Goal: Task Accomplishment & Management: Manage account settings

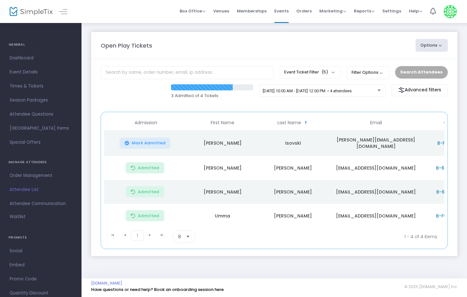
click at [137, 141] on button "Mark Admitted" at bounding box center [145, 143] width 51 height 11
click at [310, 90] on span "9/24/2025 @ 10:00 AM - 9/24/2025 @ 12:00 PM • 4 attendees" at bounding box center [307, 91] width 89 height 5
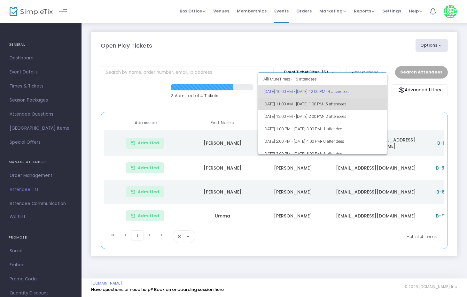
click at [347, 102] on span "• 5 attendees" at bounding box center [334, 104] width 23 height 5
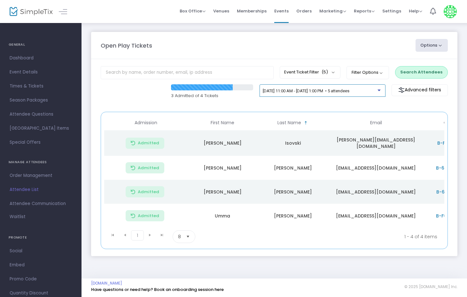
click at [343, 91] on span "[DATE] 11:00 AM - [DATE] 1:00 PM • 5 attendees" at bounding box center [306, 91] width 87 height 5
click at [352, 91] on span "9/24/2025 @ 10:00 AM - 9/24/2025 @ 12:00 PM • 4 attendees" at bounding box center [307, 91] width 89 height 5
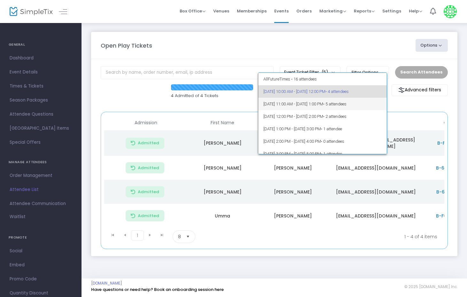
click at [347, 102] on span "• 5 attendees" at bounding box center [334, 104] width 23 height 5
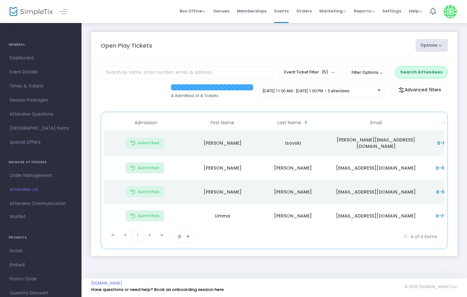
click at [424, 73] on button "Search Attendees" at bounding box center [421, 72] width 53 height 12
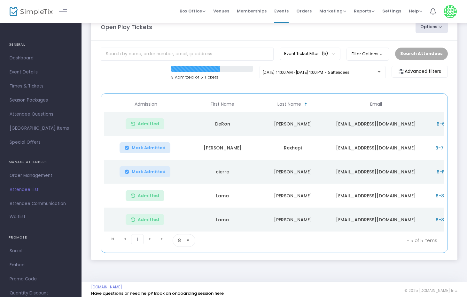
scroll to position [25, 0]
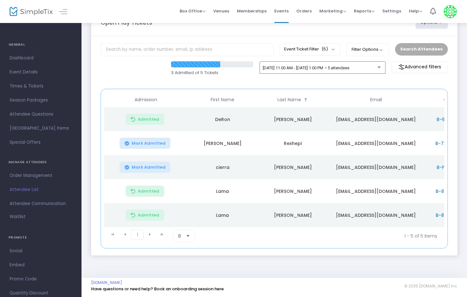
click at [350, 68] on span "[DATE] 11:00 AM - [DATE] 1:00 PM • 5 attendees" at bounding box center [306, 68] width 87 height 5
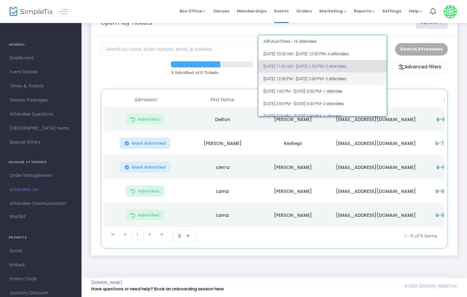
click at [322, 75] on span "9/24/2025 @ 12:00 PM - 9/24/2025 @ 2:00 PM • 2 attendees" at bounding box center [323, 79] width 119 height 12
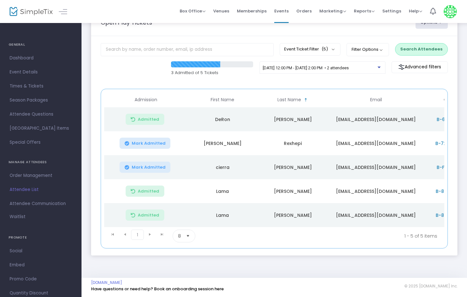
click at [422, 44] on button "Search Attendees" at bounding box center [421, 49] width 53 height 12
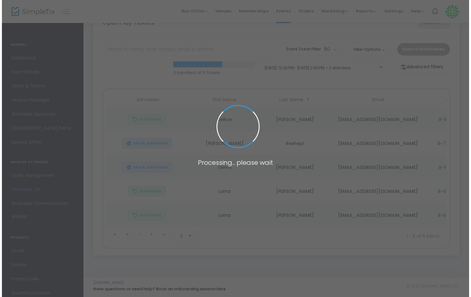
scroll to position [0, 0]
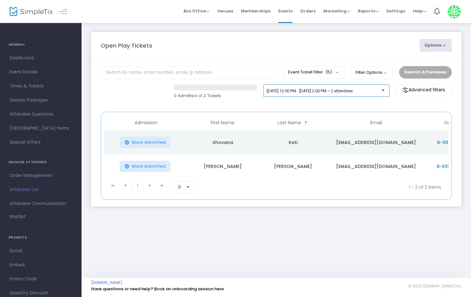
click at [351, 93] on div "9/24/2025 @ 12:00 PM - 9/24/2025 @ 2:00 PM • 2 attendees" at bounding box center [324, 91] width 115 height 5
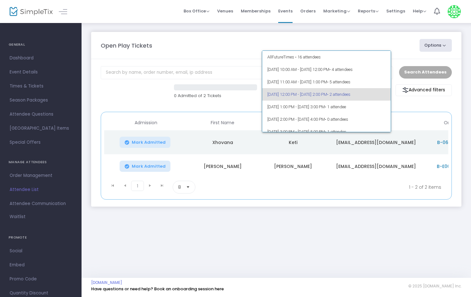
scroll to position [3, 0]
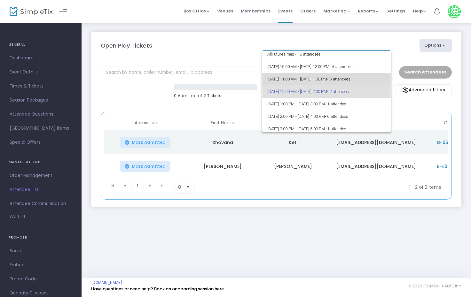
click at [339, 83] on span "9/24/2025 @ 11:00 AM - 9/24/2025 @ 1:00 PM • 5 attendees" at bounding box center [326, 79] width 119 height 12
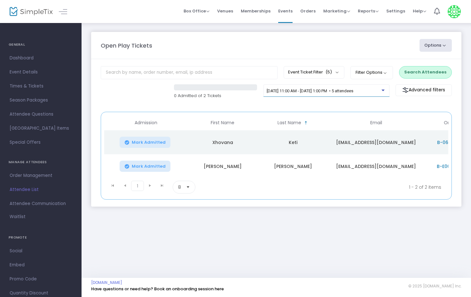
click at [319, 98] on div "9/24/2025 @ 11:00 AM - 9/24/2025 @ 1:00 PM • 5 attendees" at bounding box center [327, 93] width 126 height 18
click at [335, 98] on div "9/24/2025 @ 11:00 AM - 9/24/2025 @ 1:00 PM • 5 attendees" at bounding box center [327, 93] width 126 height 18
click at [339, 94] on div "9/24/2025 @ 11:00 AM - 9/24/2025 @ 1:00 PM • 5 attendees" at bounding box center [326, 92] width 119 height 9
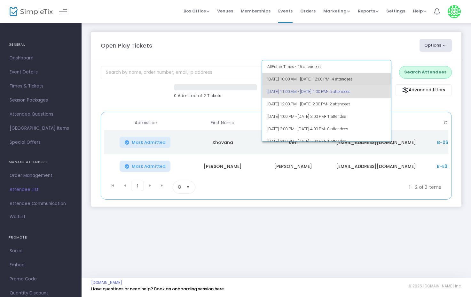
click at [338, 80] on span "9/24/2025 @ 10:00 AM - 9/24/2025 @ 12:00 PM • 4 attendees" at bounding box center [326, 79] width 119 height 12
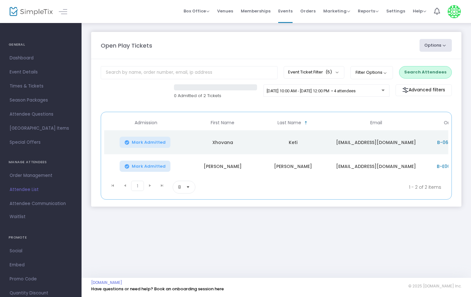
click at [438, 74] on button "Search Attendees" at bounding box center [425, 72] width 53 height 12
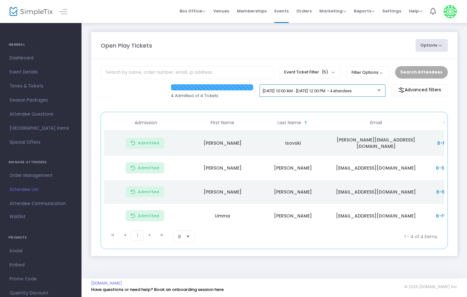
click at [363, 86] on div "9/24/2025 @ 10:00 AM - 9/24/2025 @ 12:00 PM • 4 attendees" at bounding box center [323, 90] width 126 height 13
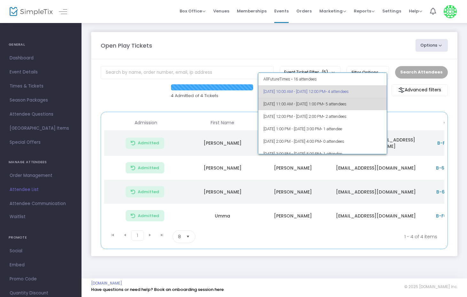
click at [347, 103] on span "• 5 attendees" at bounding box center [334, 104] width 23 height 5
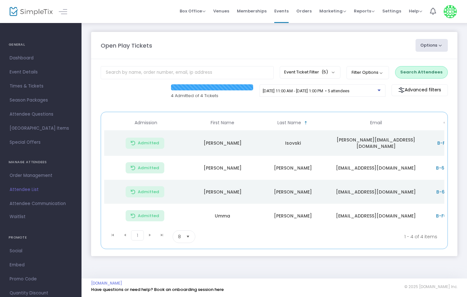
click at [413, 73] on button "Search Attendees" at bounding box center [421, 72] width 53 height 12
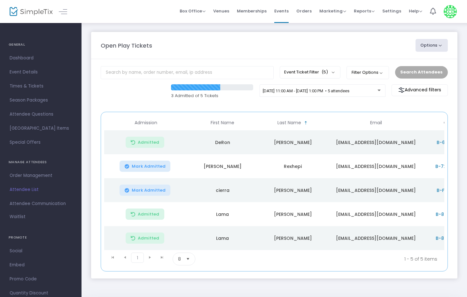
click at [149, 191] on span "Mark Admitted" at bounding box center [149, 190] width 34 height 5
click at [350, 89] on span "9/24/2025 @ 11:00 AM - 9/24/2025 @ 1:00 PM • 5 attendees" at bounding box center [306, 91] width 87 height 5
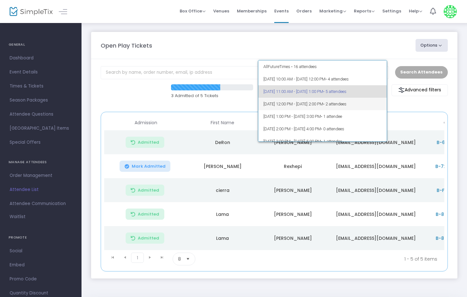
click at [327, 101] on span "9/24/2025 @ 12:00 PM - 9/24/2025 @ 2:00 PM • 2 attendees" at bounding box center [323, 104] width 119 height 12
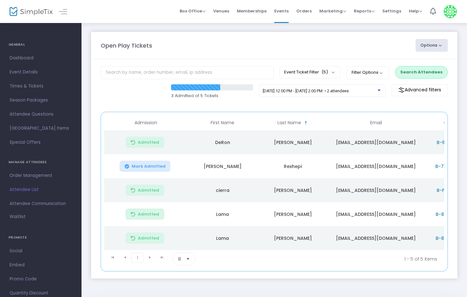
click at [435, 67] on button "Search Attendees" at bounding box center [421, 72] width 53 height 12
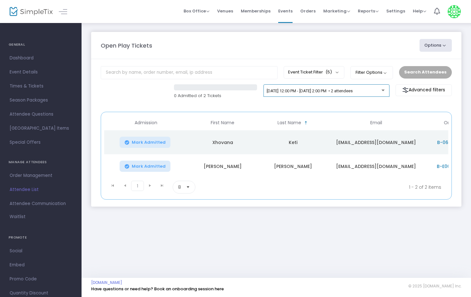
click at [311, 94] on div "9/24/2025 @ 12:00 PM - 9/24/2025 @ 2:00 PM • 2 attendees" at bounding box center [326, 92] width 119 height 9
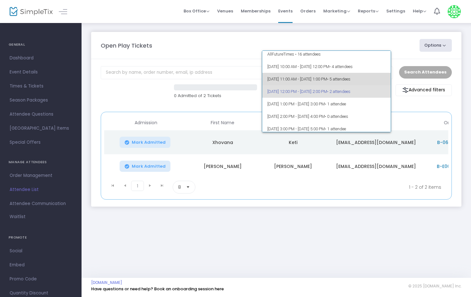
click at [339, 76] on span "9/24/2025 @ 11:00 AM - 9/24/2025 @ 1:00 PM • 5 attendees" at bounding box center [326, 79] width 119 height 12
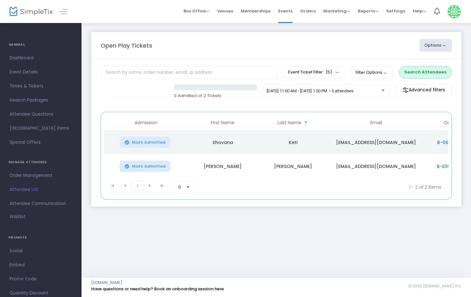
click at [417, 75] on button "Search Attendees" at bounding box center [425, 72] width 53 height 12
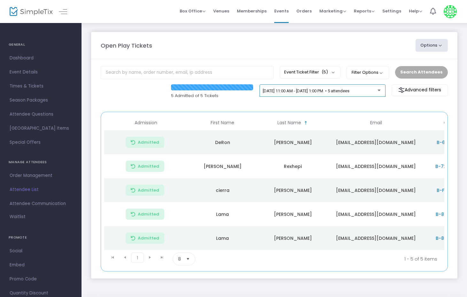
click at [302, 89] on span "9/24/2025 @ 11:00 AM - 9/24/2025 @ 1:00 PM • 5 attendees" at bounding box center [306, 91] width 87 height 5
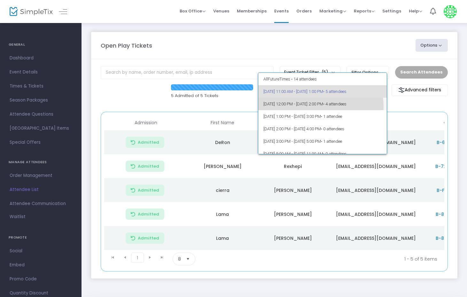
click at [315, 106] on span "9/24/2025 @ 12:00 PM - 9/24/2025 @ 2:00 PM • 4 attendees" at bounding box center [323, 104] width 119 height 12
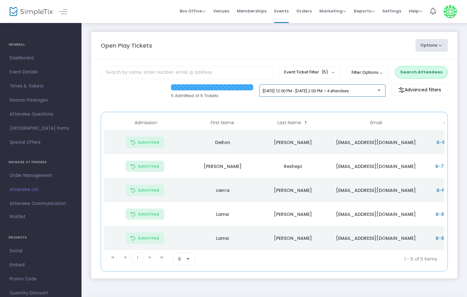
click at [357, 94] on div "9/24/2025 @ 12:00 PM - 9/24/2025 @ 2:00 PM • 4 attendees" at bounding box center [322, 92] width 119 height 9
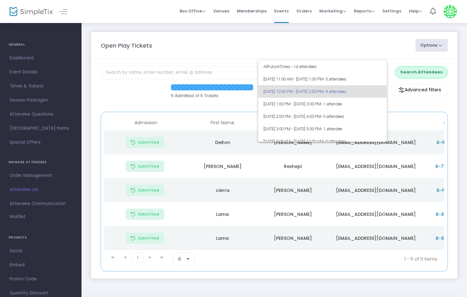
click at [410, 75] on div at bounding box center [233, 148] width 467 height 297
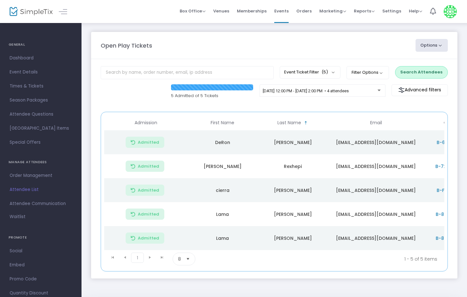
click at [413, 72] on button "Search Attendees" at bounding box center [421, 72] width 53 height 12
click at [350, 91] on span "9/24/2025 @ 11:00 AM - 9/24/2025 @ 1:00 PM • 5 attendees" at bounding box center [306, 91] width 87 height 5
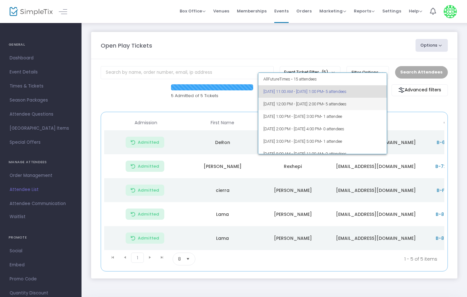
click at [330, 102] on span "9/24/2025 @ 12:00 PM - 9/24/2025 @ 2:00 PM • 5 attendees" at bounding box center [323, 104] width 119 height 12
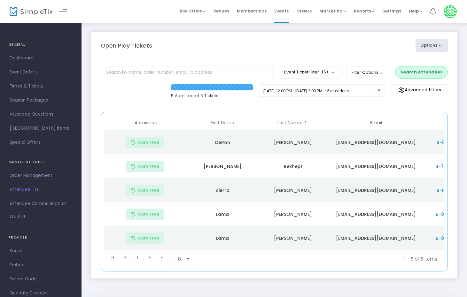
click at [419, 69] on button "Search Attendees" at bounding box center [421, 72] width 53 height 12
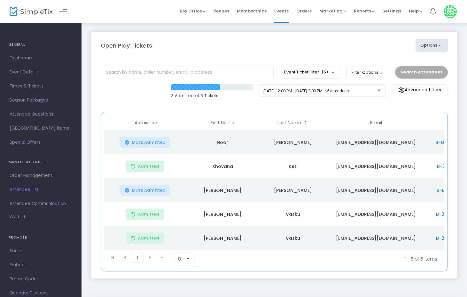
click at [142, 193] on span "Mark Admitted" at bounding box center [149, 190] width 34 height 5
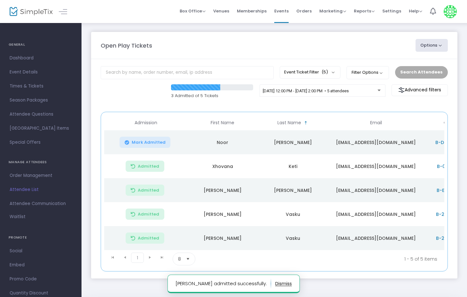
click at [221, 193] on td "Batoul" at bounding box center [222, 190] width 70 height 24
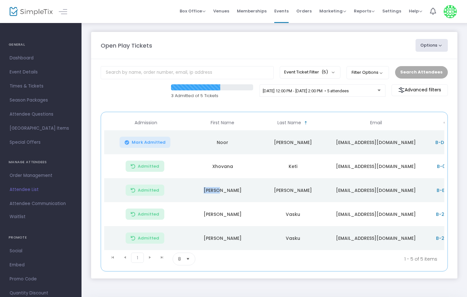
copy td "Batoul"
click at [154, 148] on button "Mark Admitted" at bounding box center [145, 142] width 51 height 11
click at [221, 144] on td "Noor" at bounding box center [222, 142] width 70 height 24
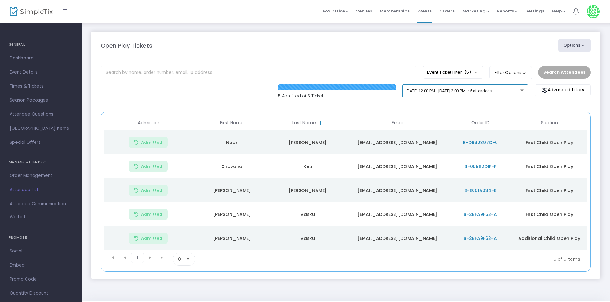
click at [496, 88] on div "[DATE] 12:00 PM - [DATE] 2:00 PM • 5 attendees" at bounding box center [465, 92] width 119 height 9
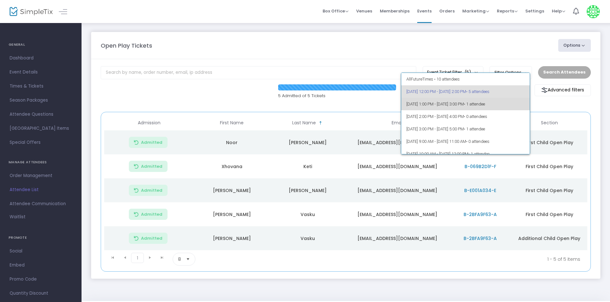
click at [485, 105] on span "• 1 attendee" at bounding box center [474, 104] width 21 height 5
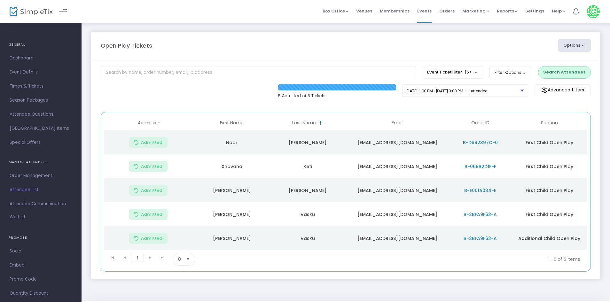
click at [570, 75] on button "Search Attendees" at bounding box center [564, 72] width 53 height 12
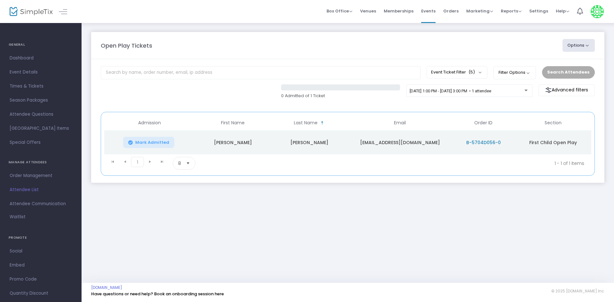
click at [146, 143] on span "Mark Admitted" at bounding box center [152, 142] width 34 height 5
click at [490, 92] on span "9/24/2025 @ 1:00 PM - 9/24/2025 @ 3:00 PM • 1 attendee" at bounding box center [451, 91] width 82 height 5
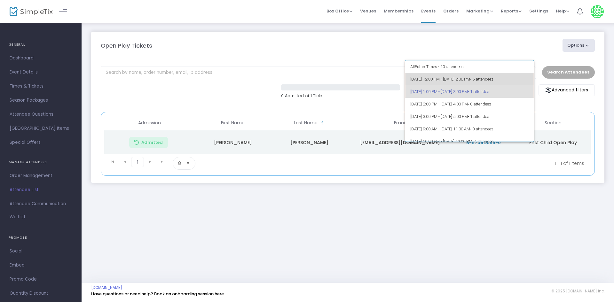
click at [488, 81] on span "[DATE] 12:00 PM - [DATE] 2:00 PM • 5 attendees" at bounding box center [469, 79] width 119 height 12
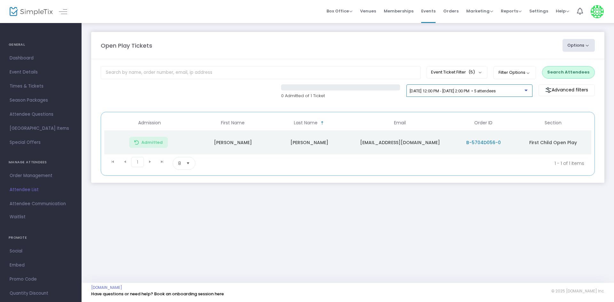
click at [496, 91] on span "[DATE] 12:00 PM - [DATE] 2:00 PM • 5 attendees" at bounding box center [453, 91] width 86 height 5
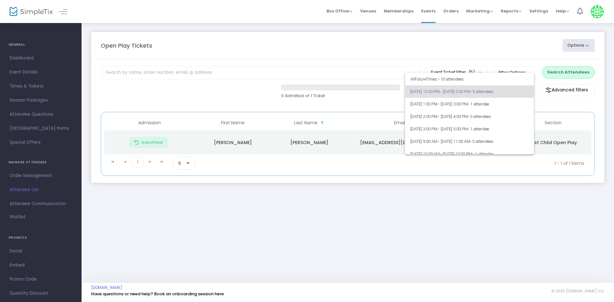
click at [434, 247] on div at bounding box center [307, 151] width 614 height 302
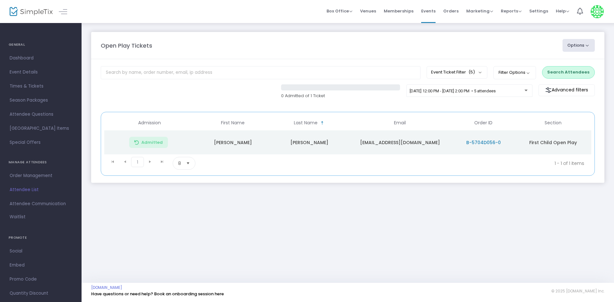
click at [564, 81] on m-panel-content "Event Ticket Filter (5) Select All First Child Open Play Additional Child Open …" at bounding box center [347, 121] width 513 height 124
click at [565, 79] on div "Event Ticket Filter (5) Select All First Child Open Play Additional Child Open …" at bounding box center [348, 73] width 500 height 14
click at [565, 76] on button "Search Attendees" at bounding box center [568, 72] width 53 height 12
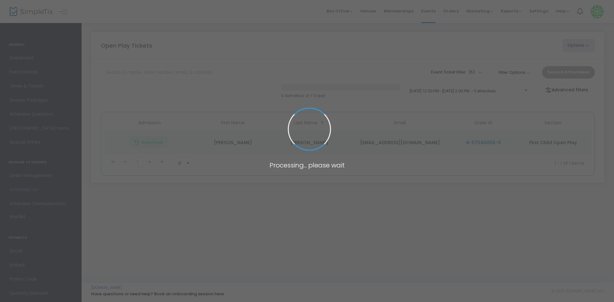
click at [507, 92] on span at bounding box center [307, 151] width 614 height 302
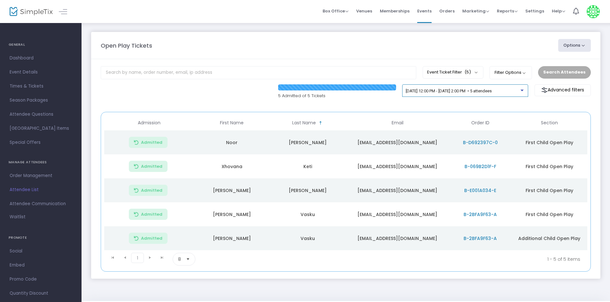
click at [492, 91] on span "[DATE] 12:00 PM - [DATE] 2:00 PM • 5 attendees" at bounding box center [449, 91] width 86 height 5
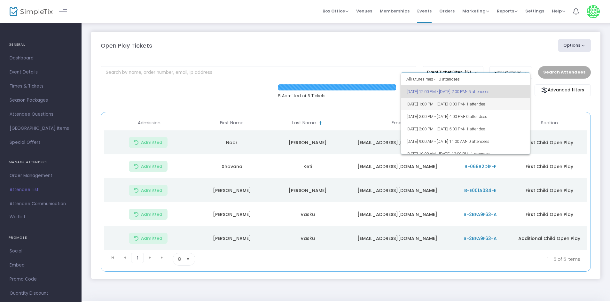
click at [499, 98] on span "9/24/2025 @ 1:00 PM - 9/24/2025 @ 3:00 PM • 1 attendee" at bounding box center [465, 104] width 119 height 12
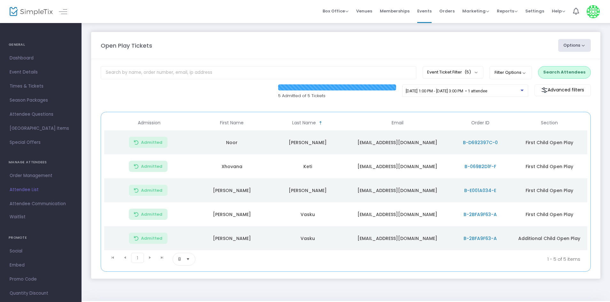
click at [221, 51] on div "Open Play Tickets Options Import Attendees Export List Print Name Tags Export t…" at bounding box center [346, 45] width 496 height 13
click at [467, 100] on div "[DATE] 1:00 PM - [DATE] 3:00 PM • 1 attendee" at bounding box center [465, 93] width 126 height 18
click at [469, 98] on div "[DATE] 1:00 PM - [DATE] 3:00 PM • 1 attendee" at bounding box center [465, 93] width 126 height 18
click at [505, 96] on div "[DATE] 1:00 PM - [DATE] 3:00 PM • 1 attendee" at bounding box center [465, 92] width 119 height 9
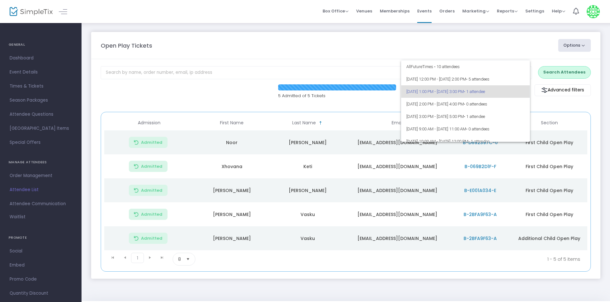
click at [555, 113] on div at bounding box center [305, 151] width 610 height 302
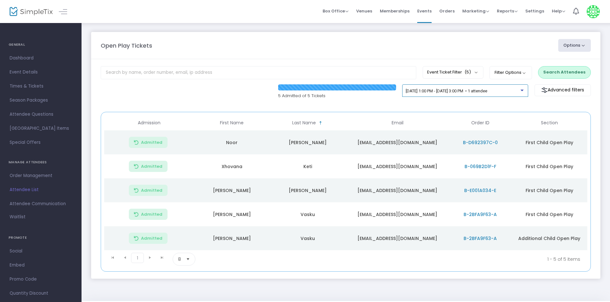
click at [483, 90] on span "[DATE] 1:00 PM - [DATE] 3:00 PM • 1 attendee" at bounding box center [447, 91] width 82 height 5
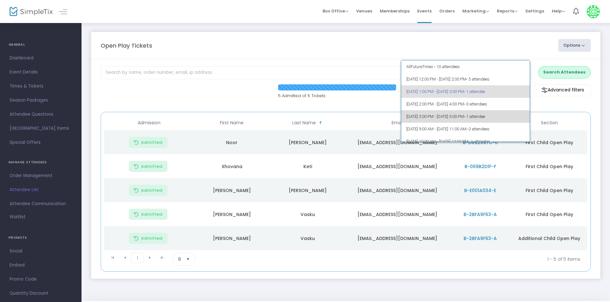
click at [485, 119] on span "• 1 attendee" at bounding box center [474, 116] width 21 height 5
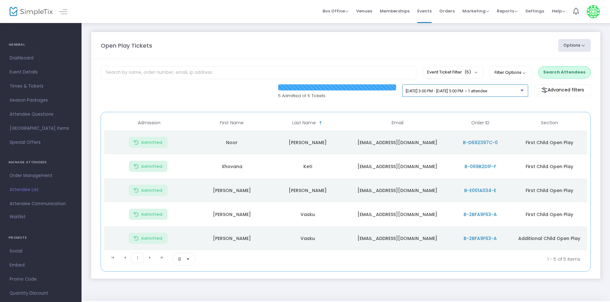
click at [508, 95] on div "[DATE] 3:00 PM - [DATE] 5:00 PM • 1 attendee" at bounding box center [465, 92] width 119 height 9
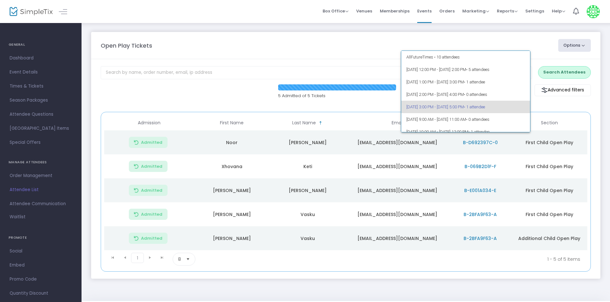
scroll to position [15, 0]
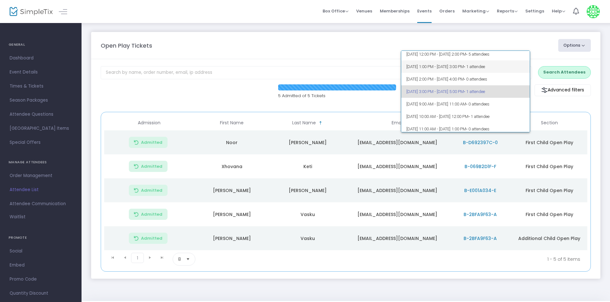
click at [485, 66] on span "• 1 attendee" at bounding box center [474, 66] width 21 height 5
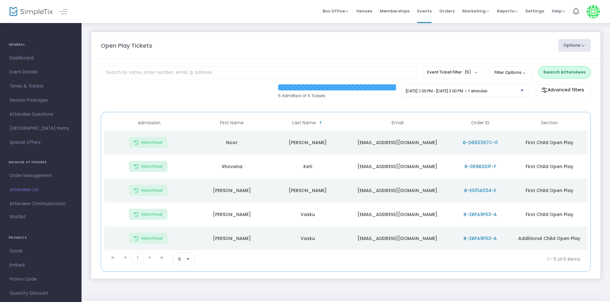
click at [569, 77] on button "Search Attendees" at bounding box center [564, 72] width 53 height 12
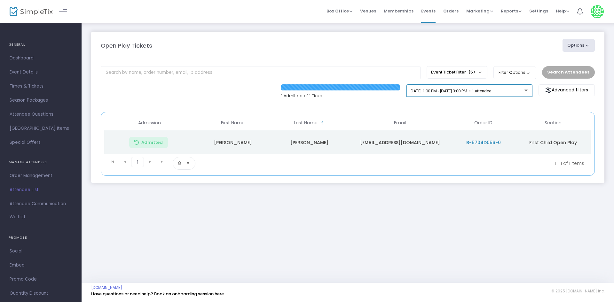
click at [492, 95] on div "[DATE] 1:00 PM - [DATE] 3:00 PM • 1 attendee" at bounding box center [469, 92] width 119 height 9
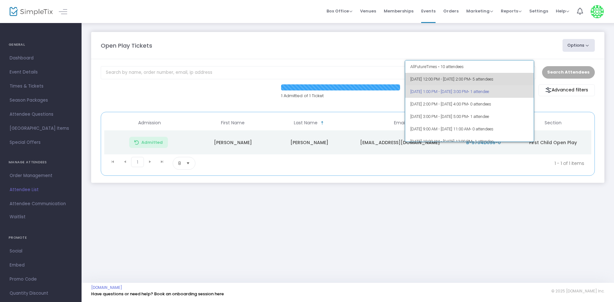
click at [477, 82] on span "9/24/2025 @ 12:00 PM - 9/24/2025 @ 2:00 PM • 5 attendees" at bounding box center [469, 79] width 119 height 12
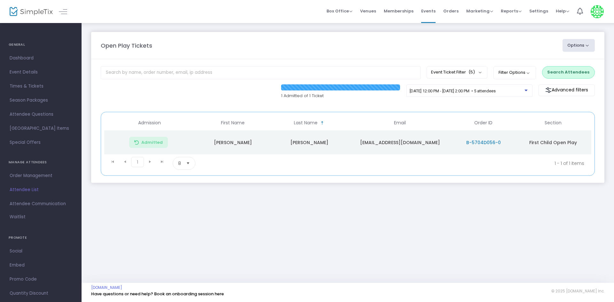
click at [578, 72] on button "Search Attendees" at bounding box center [568, 72] width 53 height 12
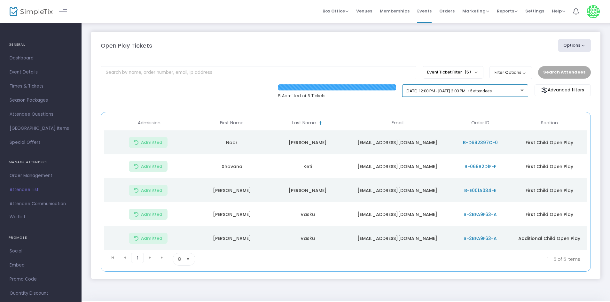
click at [407, 85] on div "[DATE] 12:00 PM - [DATE] 2:00 PM • 5 attendees" at bounding box center [465, 90] width 126 height 13
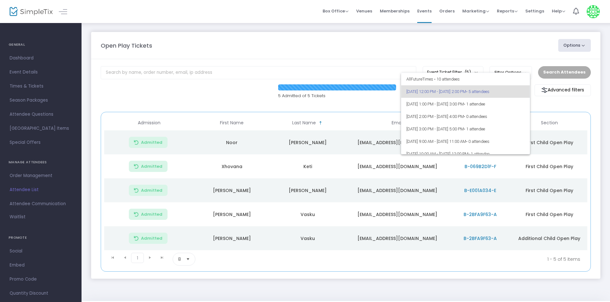
click at [336, 74] on div at bounding box center [305, 151] width 610 height 302
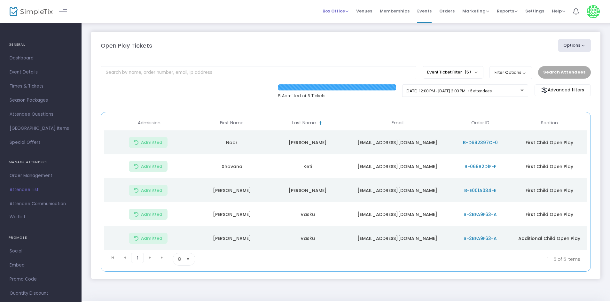
click at [352, 10] on li "Box Office Sell Tickets Bookings Sell Season Pass" at bounding box center [336, 11] width 34 height 23
click at [349, 11] on span "Box Office" at bounding box center [336, 11] width 26 height 6
click at [424, 76] on div "Event Ticket Filter (5) Select All First Child Open Play Additional Child Open …" at bounding box center [453, 73] width 67 height 14
click at [452, 71] on button "Event Ticket Filter (5)" at bounding box center [453, 72] width 61 height 12
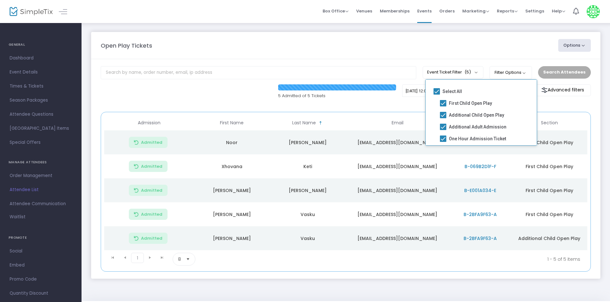
click at [461, 59] on m-panel-content "Event Ticket Filter (5) Select All First Child Open Play Additional Child Open …" at bounding box center [345, 169] width 509 height 220
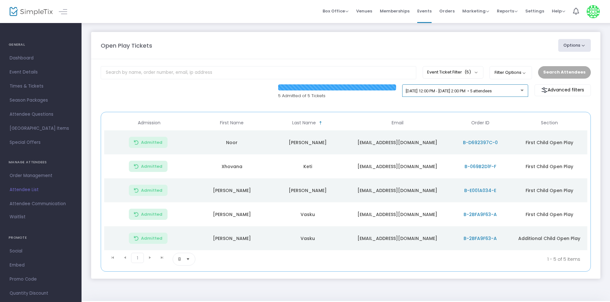
click at [463, 85] on div "[DATE] 12:00 PM - [DATE] 2:00 PM • 5 attendees" at bounding box center [465, 90] width 126 height 13
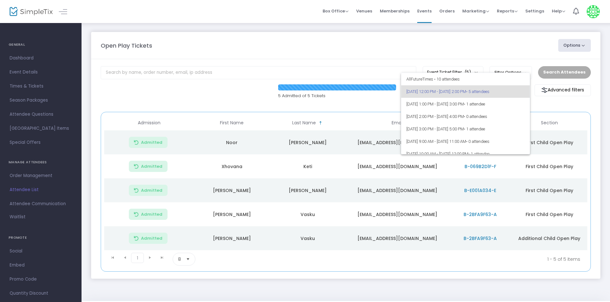
click at [542, 110] on div at bounding box center [305, 151] width 610 height 302
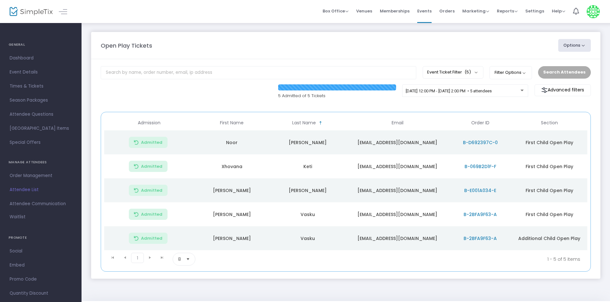
click at [190, 48] on div "Open Play Tickets" at bounding box center [327, 45] width 458 height 9
click at [480, 90] on span "[DATE] 12:00 PM - [DATE] 2:00 PM • 5 attendees" at bounding box center [449, 91] width 86 height 5
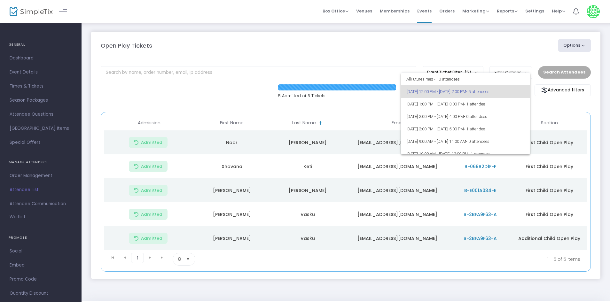
click at [561, 113] on div at bounding box center [305, 151] width 610 height 302
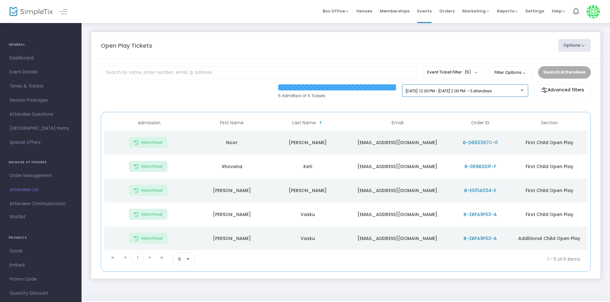
click at [459, 91] on span "[DATE] 12:00 PM - [DATE] 2:00 PM • 5 attendees" at bounding box center [449, 91] width 86 height 5
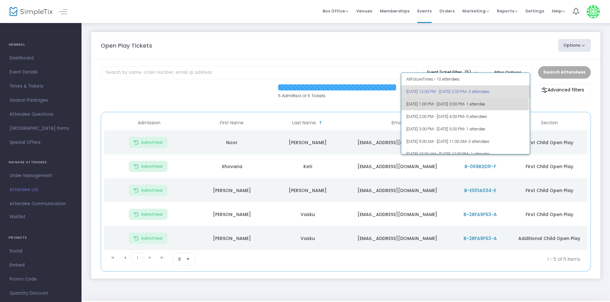
click at [465, 105] on span "[DATE] 1:00 PM - [DATE] 3:00 PM • 1 attendee" at bounding box center [465, 104] width 119 height 12
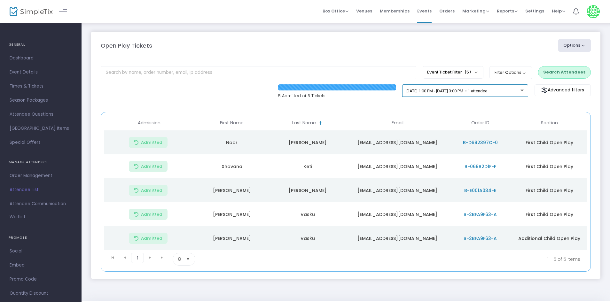
click at [502, 96] on div "[DATE] 1:00 PM - [DATE] 3:00 PM • 1 attendee" at bounding box center [465, 92] width 119 height 9
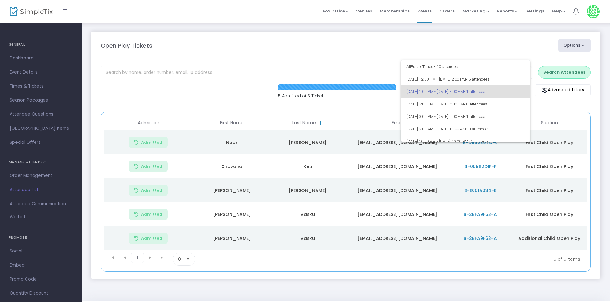
click at [555, 112] on div at bounding box center [305, 151] width 610 height 302
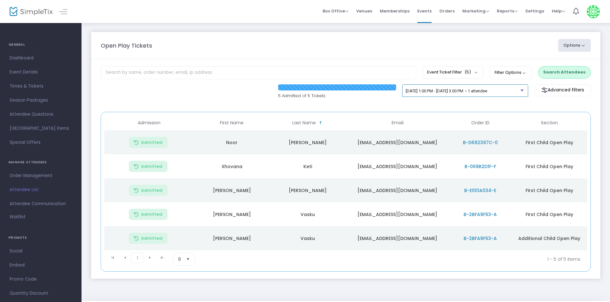
click at [436, 91] on span "[DATE] 1:00 PM - [DATE] 3:00 PM • 1 attendee" at bounding box center [447, 91] width 82 height 5
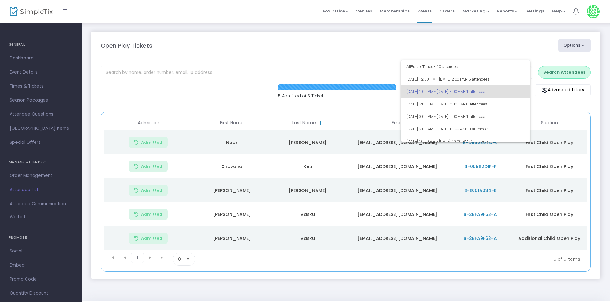
click at [306, 71] on div at bounding box center [305, 151] width 610 height 302
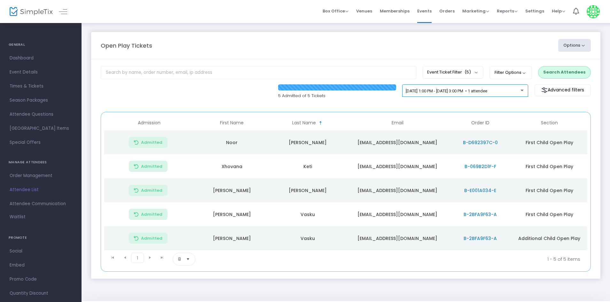
click at [519, 95] on div "9/24/2025 @ 1:00 PM - 9/24/2025 @ 3:00 PM • 1 attendee" at bounding box center [465, 92] width 119 height 9
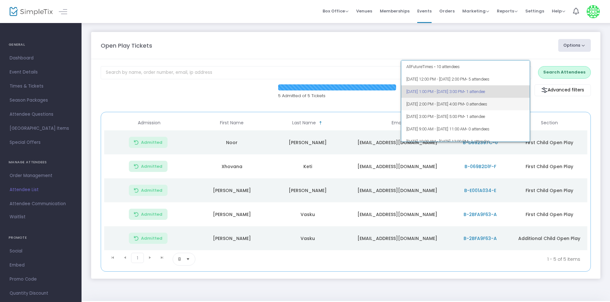
click at [507, 107] on span "9/24/2025 @ 2:00 PM - 9/24/2025 @ 4:00 PM • 0 attendees" at bounding box center [465, 104] width 119 height 12
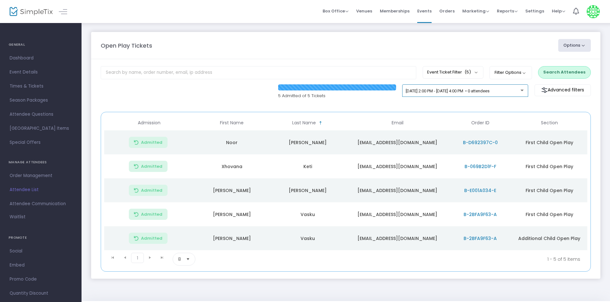
click at [515, 95] on div "9/24/2025 @ 2:00 PM - 9/24/2025 @ 4:00 PM • 0 attendees" at bounding box center [465, 92] width 119 height 9
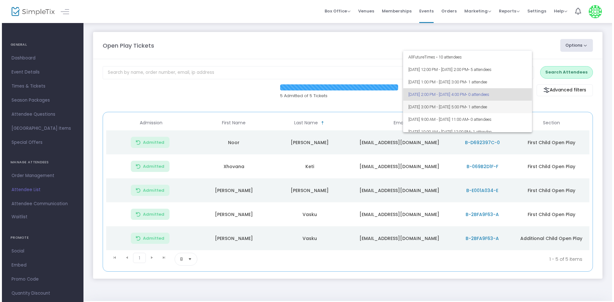
scroll to position [3, 0]
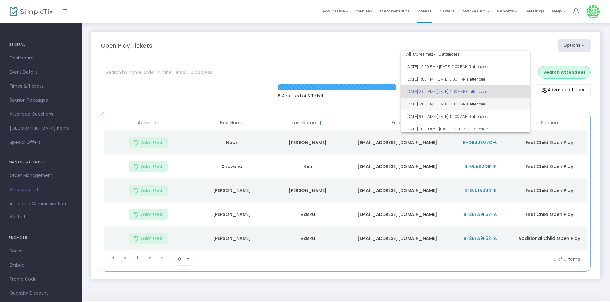
click at [505, 108] on span "9/24/2025 @ 3:00 PM - 9/24/2025 @ 5:00 PM • 1 attendee" at bounding box center [465, 104] width 119 height 12
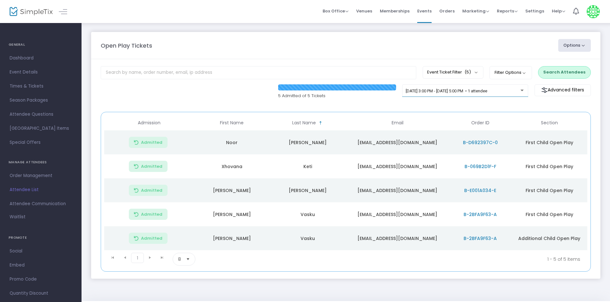
click at [509, 101] on div "9/24/2025 @ 3:00 PM - 9/24/2025 @ 5:00 PM • 1 attendee" at bounding box center [465, 93] width 126 height 18
click at [579, 73] on button "Search Attendees" at bounding box center [564, 72] width 53 height 12
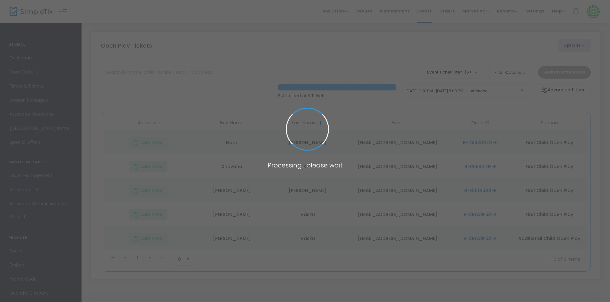
click at [494, 89] on span at bounding box center [305, 151] width 610 height 302
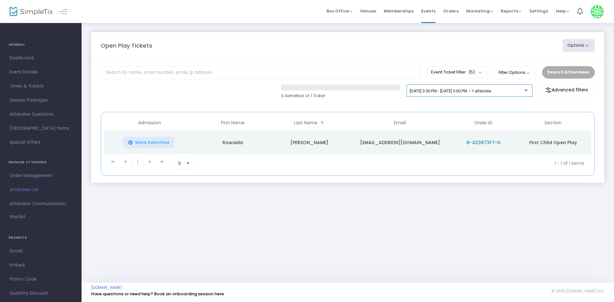
click at [520, 91] on div "9/24/2025 @ 3:00 PM - 9/24/2025 @ 5:00 PM • 1 attendee" at bounding box center [467, 91] width 115 height 5
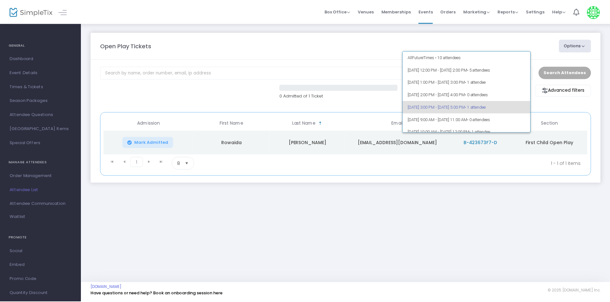
scroll to position [15, 0]
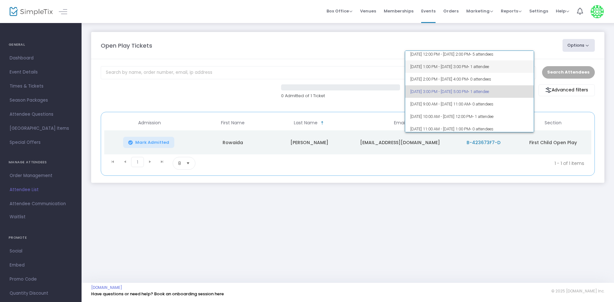
click at [508, 69] on span "9/24/2025 @ 1:00 PM - 9/24/2025 @ 3:00 PM • 1 attendee" at bounding box center [469, 66] width 119 height 12
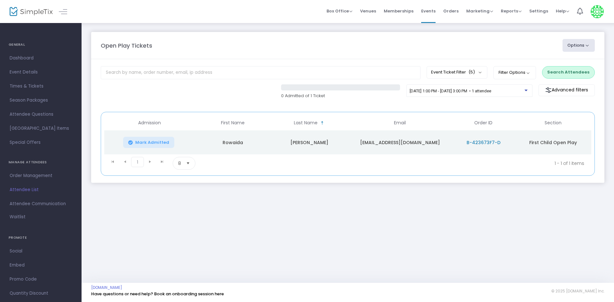
click at [610, 70] on div "Open Play Tickets Options Import Attendees Export List Print Name Tags Export t…" at bounding box center [348, 113] width 532 height 183
click at [578, 76] on button "Search Attendees" at bounding box center [568, 72] width 53 height 12
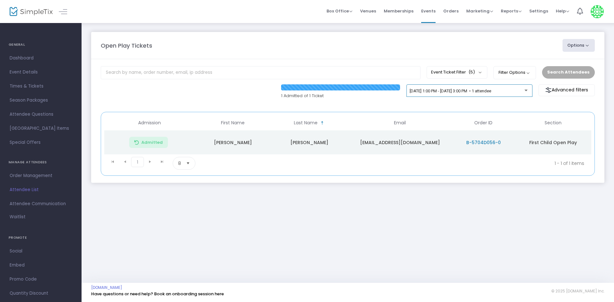
click at [524, 91] on div "[DATE] 1:00 PM - [DATE] 3:00 PM • 1 attendee" at bounding box center [467, 91] width 115 height 5
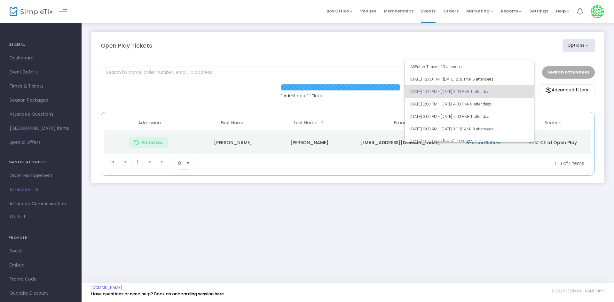
click at [521, 226] on div at bounding box center [307, 151] width 614 height 302
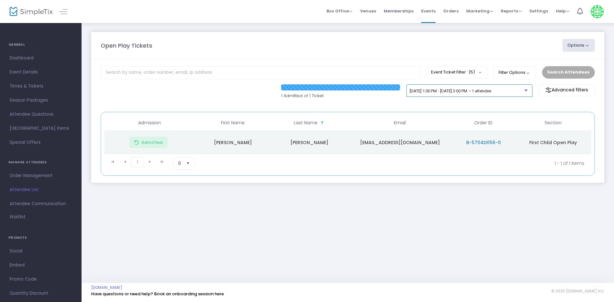
click at [491, 92] on span "[DATE] 1:00 PM - [DATE] 3:00 PM • 1 attendee" at bounding box center [451, 91] width 82 height 5
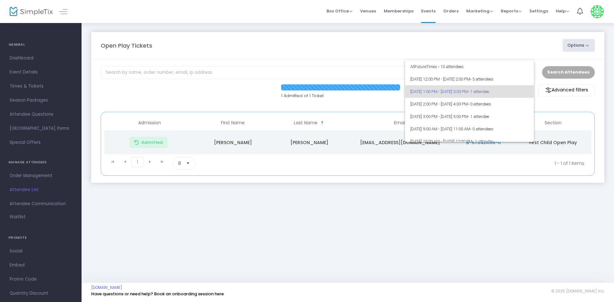
click at [364, 264] on div at bounding box center [307, 151] width 614 height 302
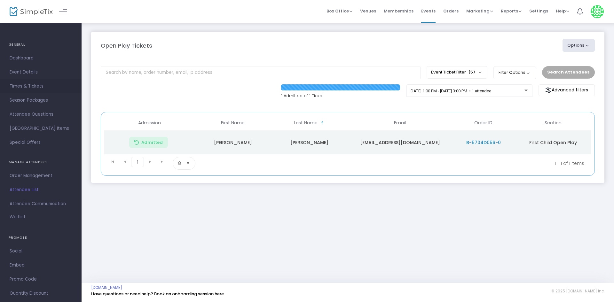
click at [29, 84] on span "Times & Tickets" at bounding box center [41, 86] width 62 height 8
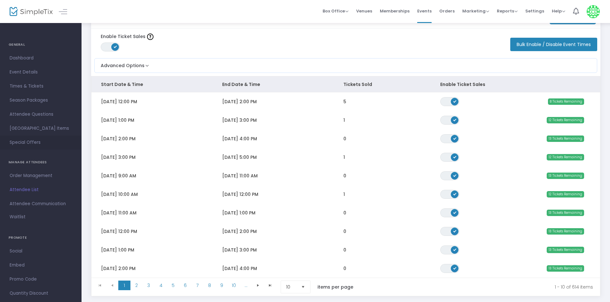
scroll to position [84, 0]
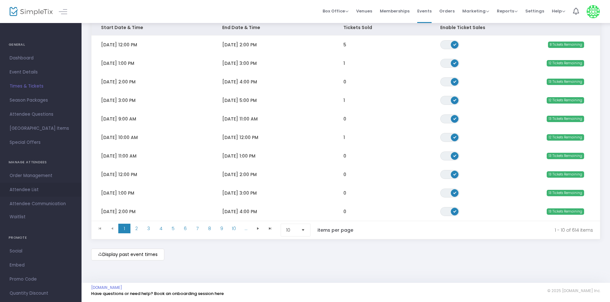
click at [24, 187] on span "Attendee List" at bounding box center [41, 190] width 62 height 8
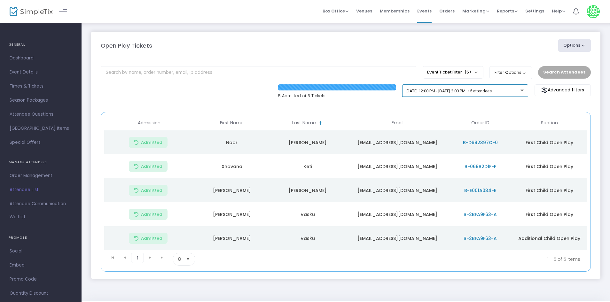
click at [492, 93] on span "[DATE] 12:00 PM - [DATE] 2:00 PM • 5 attendees" at bounding box center [449, 91] width 86 height 5
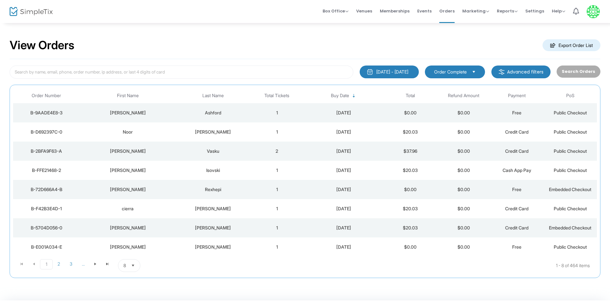
click at [154, 216] on td "cierra" at bounding box center [128, 208] width 96 height 19
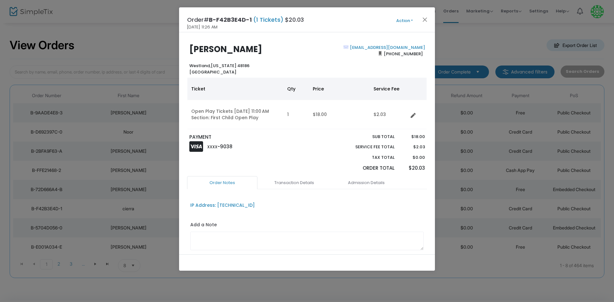
click at [407, 21] on button "Action" at bounding box center [404, 20] width 38 height 7
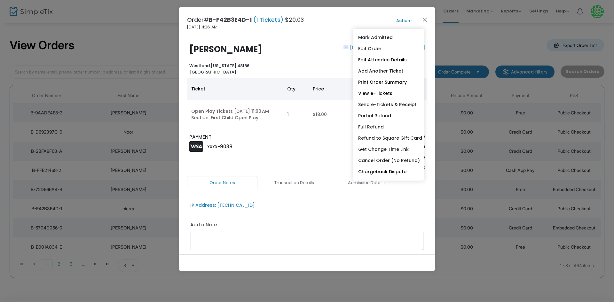
click at [298, 156] on div "PAYMENT XXXX -9038" at bounding box center [246, 155] width 121 height 43
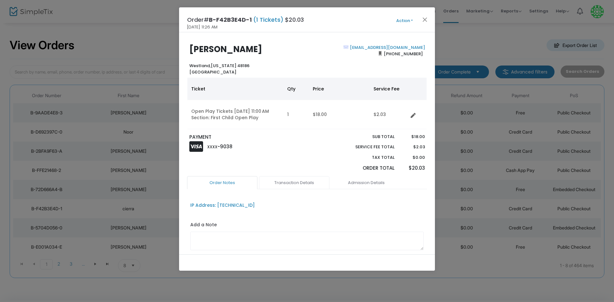
click at [306, 179] on link "Transaction Details" at bounding box center [294, 182] width 70 height 13
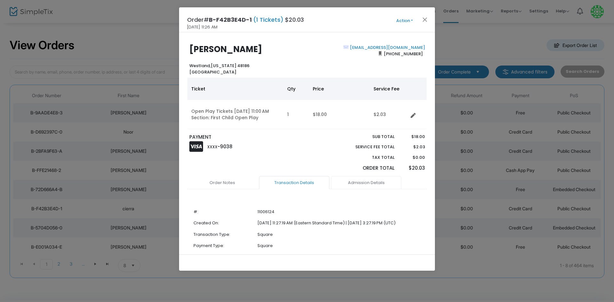
drag, startPoint x: 370, startPoint y: 181, endPoint x: 268, endPoint y: 184, distance: 102.0
click at [370, 181] on link "Admission Details" at bounding box center [366, 182] width 70 height 13
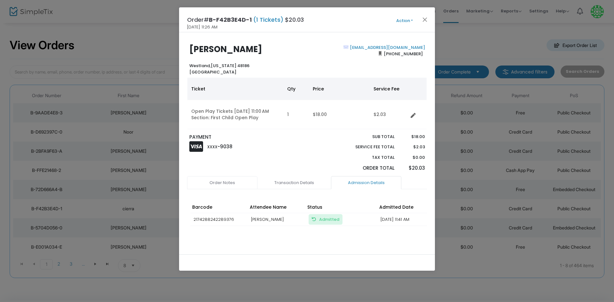
click at [236, 185] on link "Order Notes" at bounding box center [222, 182] width 70 height 13
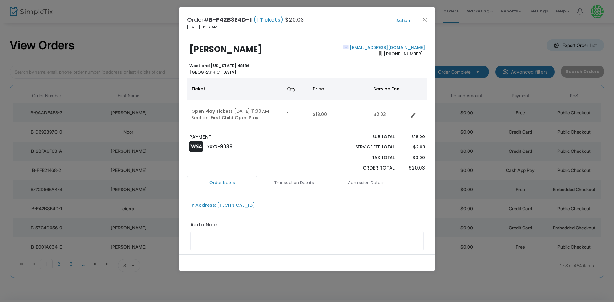
click at [413, 26] on div "Order# B-F42B3E4D-1 (1 Tickets) $20.03 [DATE] 11:26 AM Action Mark Admitted Edi…" at bounding box center [307, 19] width 256 height 25
click at [412, 22] on button "Action" at bounding box center [404, 20] width 38 height 7
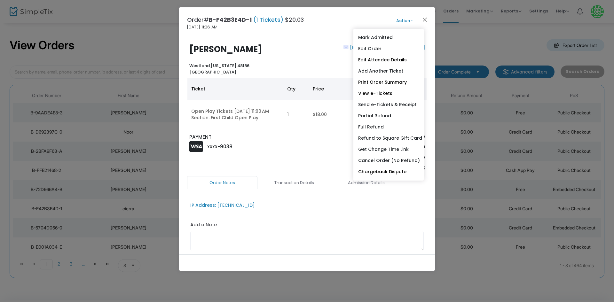
click at [331, 67] on div "[EMAIL_ADDRESS][DOMAIN_NAME] [PHONE_NUMBER]" at bounding box center [367, 59] width 121 height 31
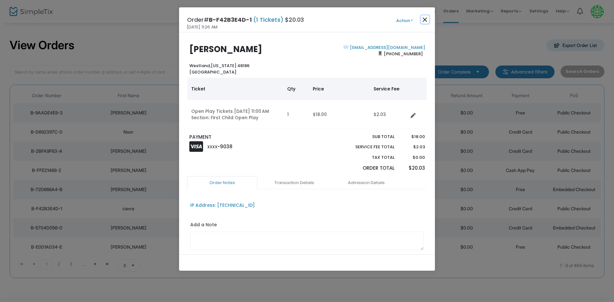
click at [425, 20] on button "Close" at bounding box center [425, 19] width 8 height 8
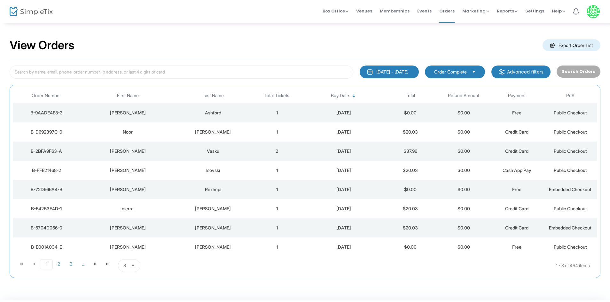
click at [434, 39] on div "View Orders Export Order List" at bounding box center [305, 45] width 591 height 27
click at [424, 12] on span "Events" at bounding box center [424, 11] width 14 height 16
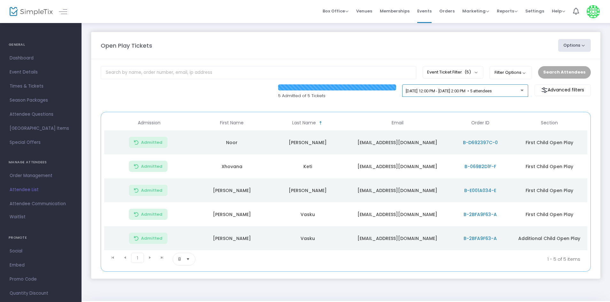
click at [511, 94] on div "[DATE] 12:00 PM - [DATE] 2:00 PM • 5 attendees" at bounding box center [465, 92] width 119 height 9
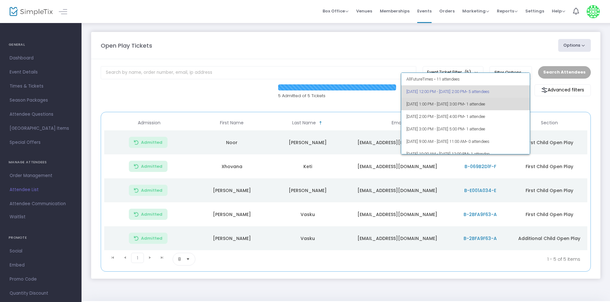
click at [485, 102] on span "• 1 attendee" at bounding box center [474, 104] width 21 height 5
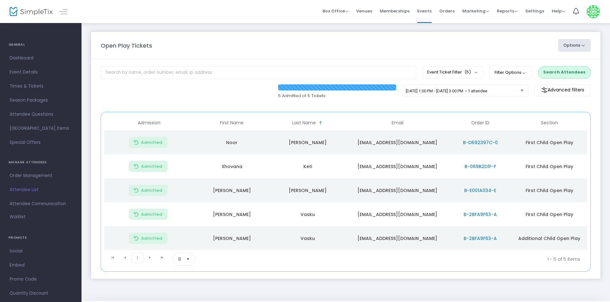
click at [191, 82] on m-panel-content "Event Ticket Filter (5) Select All First Child Open Play Additional Child Open …" at bounding box center [345, 169] width 509 height 220
click at [487, 91] on span "[DATE] 1:00 PM - [DATE] 3:00 PM • 1 attendee" at bounding box center [447, 91] width 82 height 5
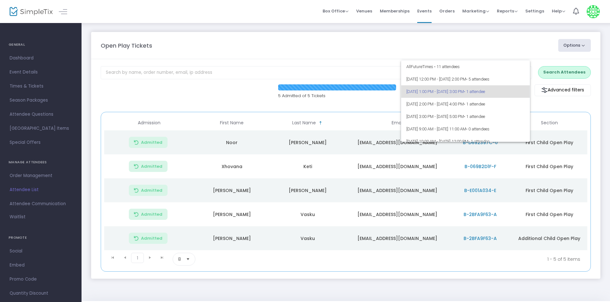
click at [377, 45] on div at bounding box center [305, 151] width 610 height 302
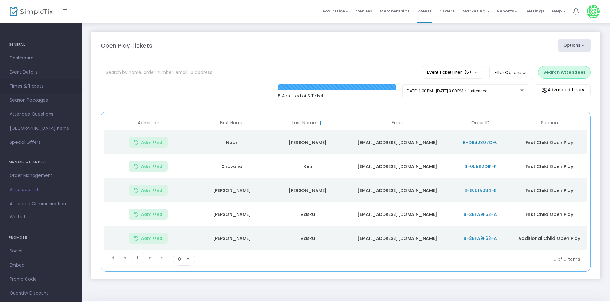
click at [32, 90] on span "Times & Tickets" at bounding box center [41, 86] width 62 height 8
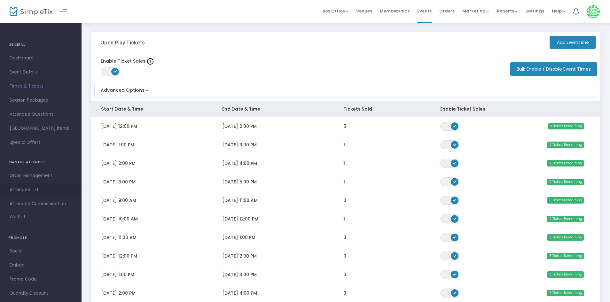
click at [42, 191] on span "Attendee List" at bounding box center [41, 190] width 62 height 8
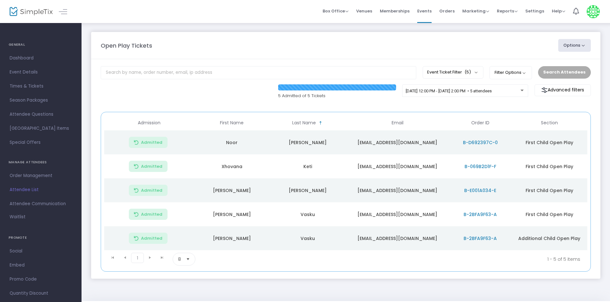
click at [554, 73] on div "Search Attendees" at bounding box center [564, 72] width 59 height 12
click at [492, 91] on span "[DATE] 12:00 PM - [DATE] 2:00 PM • 5 attendees" at bounding box center [449, 91] width 86 height 5
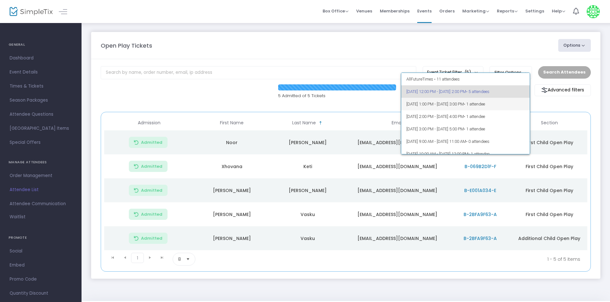
click at [485, 103] on span "• 1 attendee" at bounding box center [474, 104] width 21 height 5
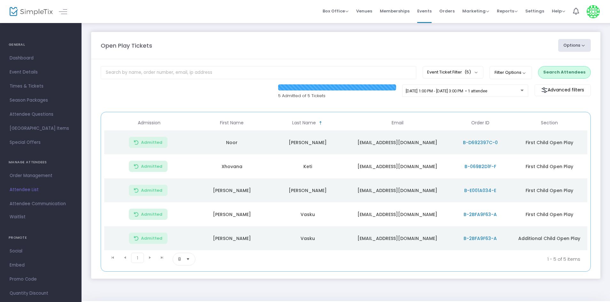
click at [576, 71] on button "Search Attendees" at bounding box center [564, 72] width 53 height 12
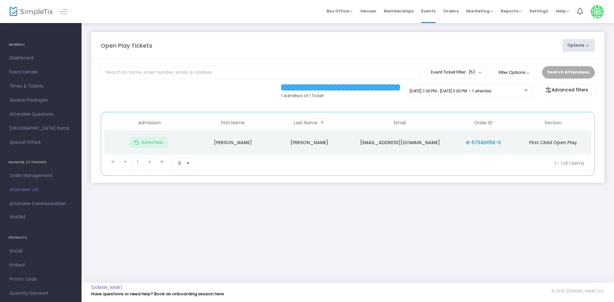
drag, startPoint x: 210, startPoint y: 237, endPoint x: 206, endPoint y: 229, distance: 8.7
click at [209, 237] on div "Open Play Tickets Options Import Attendees Export List Print Name Tags Export t…" at bounding box center [348, 152] width 532 height 261
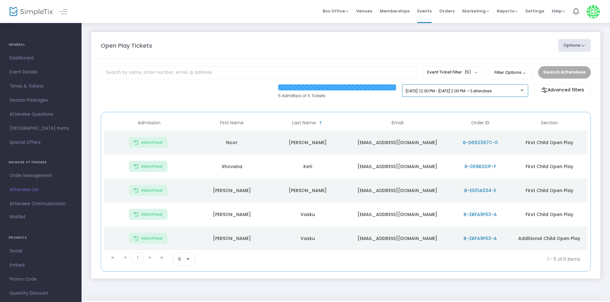
click at [497, 94] on div "9/24/2025 @ 12:00 PM - 9/24/2025 @ 2:00 PM • 5 attendees" at bounding box center [465, 92] width 119 height 9
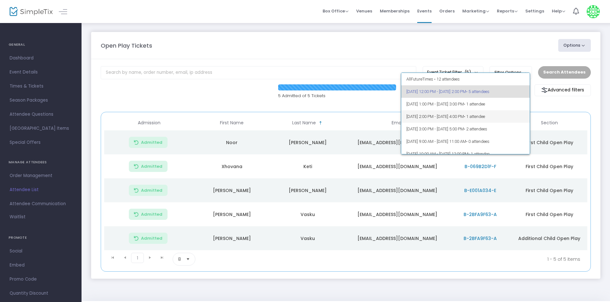
click at [512, 120] on span "[DATE] 2:00 PM - [DATE] 4:00 PM • 1 attendee" at bounding box center [465, 116] width 119 height 12
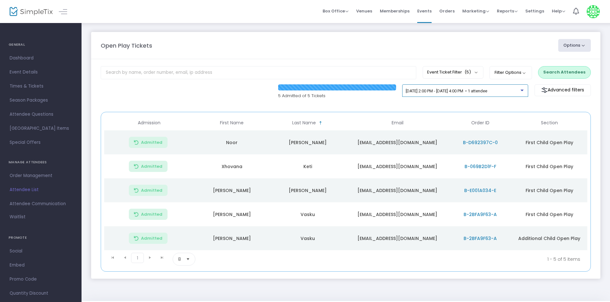
click at [508, 96] on div "[DATE] 2:00 PM - [DATE] 4:00 PM • 1 attendee" at bounding box center [465, 92] width 119 height 9
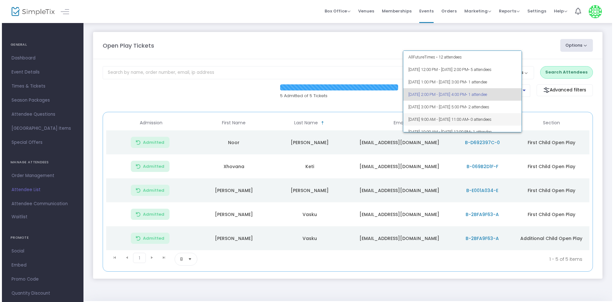
scroll to position [3, 0]
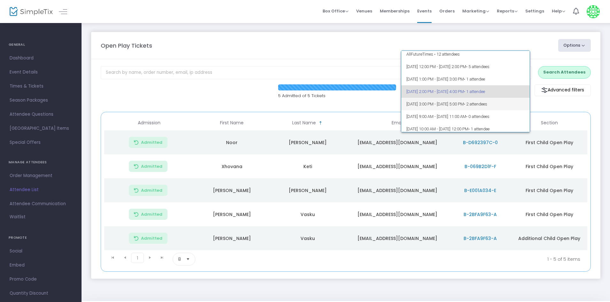
click at [487, 104] on span "• 2 attendees" at bounding box center [475, 104] width 23 height 5
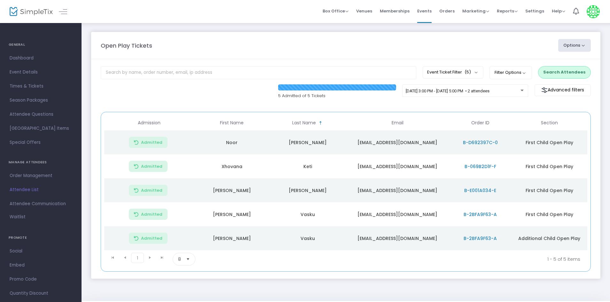
click at [568, 67] on button "Search Attendees" at bounding box center [564, 72] width 53 height 12
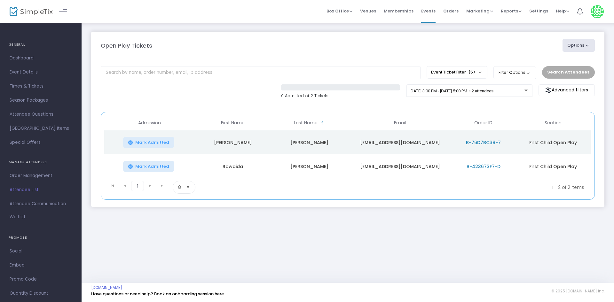
click at [484, 141] on span "B-76D7BC38-7" at bounding box center [483, 142] width 35 height 6
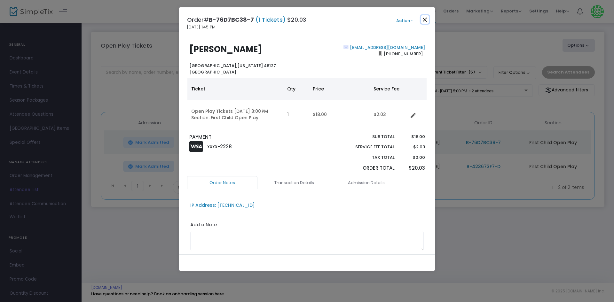
click at [425, 17] on button "Close" at bounding box center [425, 19] width 8 height 8
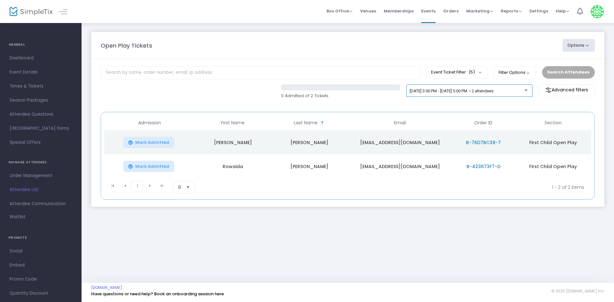
click at [512, 87] on div "[DATE] 3:00 PM - [DATE] 5:00 PM • 2 attendees" at bounding box center [469, 90] width 126 height 13
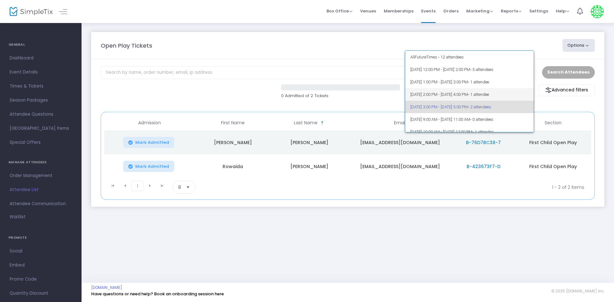
scroll to position [15, 0]
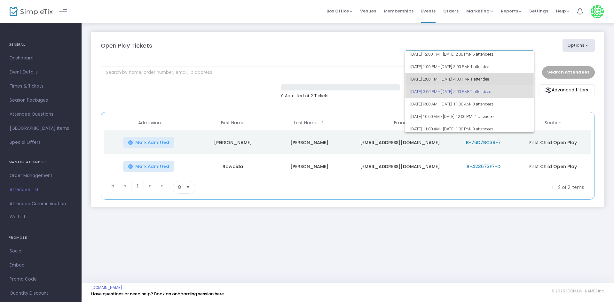
click at [489, 79] on span "• 1 attendee" at bounding box center [478, 79] width 21 height 5
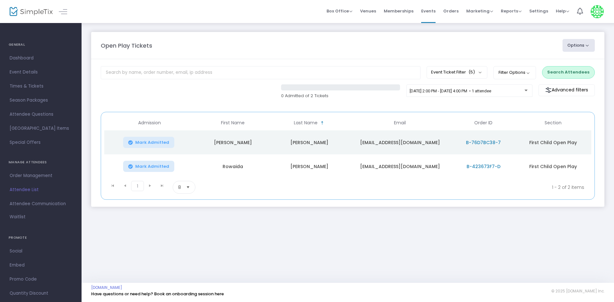
click at [562, 74] on button "Search Attendees" at bounding box center [568, 72] width 53 height 12
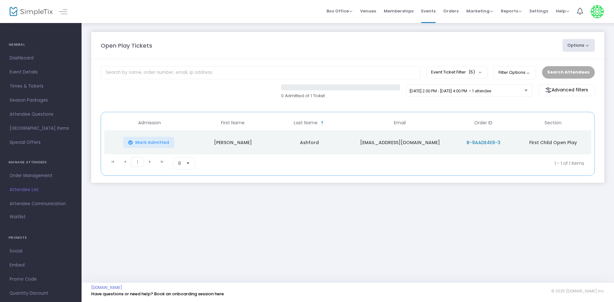
click at [453, 212] on div "Open Play Tickets Options Import Attendees Export List Print Name Tags Export t…" at bounding box center [348, 152] width 532 height 261
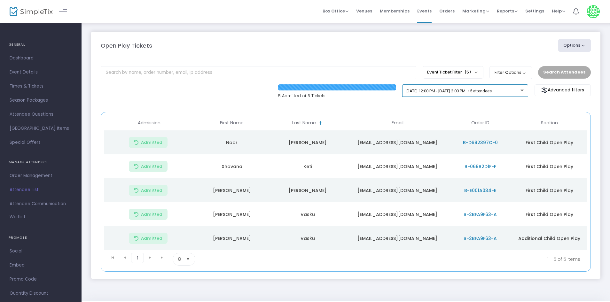
click at [492, 89] on span "9/24/2025 @ 12:00 PM - 9/24/2025 @ 2:00 PM • 5 attendees" at bounding box center [449, 91] width 86 height 5
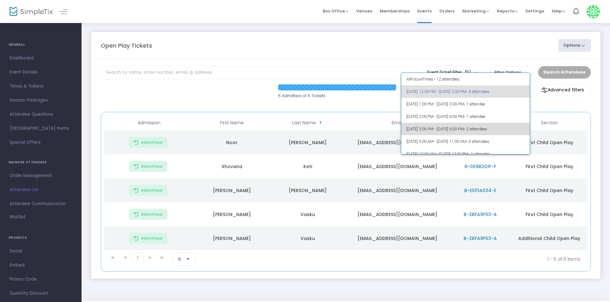
click at [508, 131] on span "[DATE] 3:00 PM - [DATE] 5:00 PM • 2 attendees" at bounding box center [465, 129] width 119 height 12
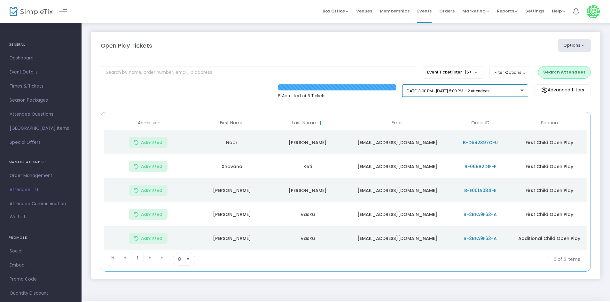
click at [490, 89] on span "[DATE] 3:00 PM - [DATE] 5:00 PM • 2 attendees" at bounding box center [448, 91] width 84 height 5
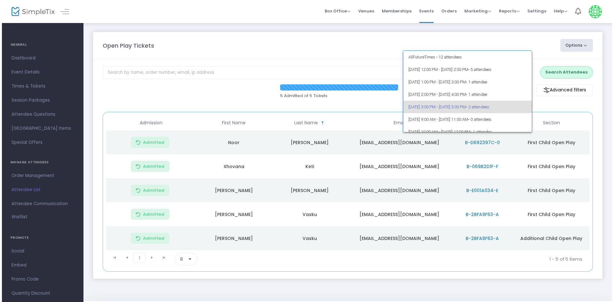
scroll to position [15, 0]
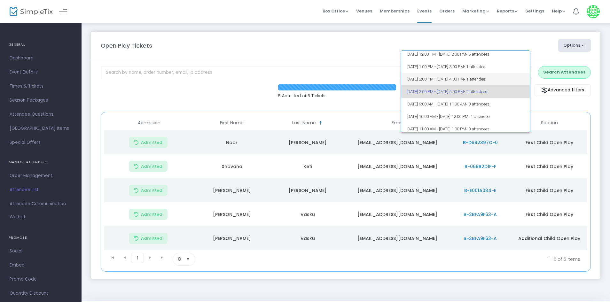
click at [499, 75] on span "[DATE] 2:00 PM - [DATE] 4:00 PM • 1 attendee" at bounding box center [465, 79] width 119 height 12
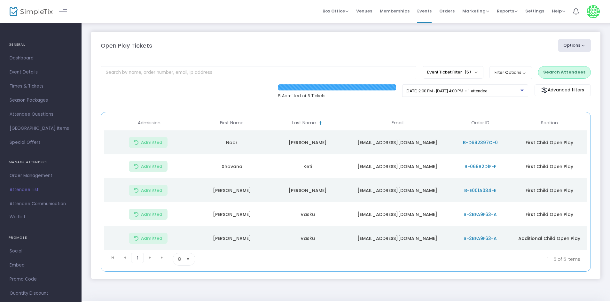
click at [556, 72] on button "Search Attendees" at bounding box center [564, 72] width 53 height 12
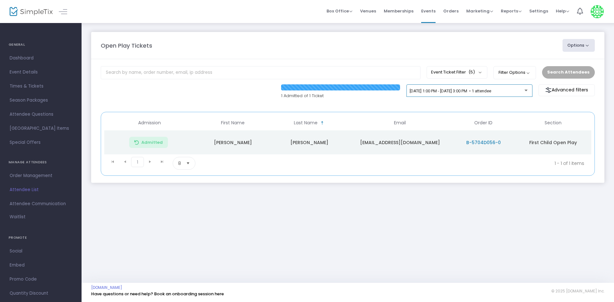
click at [450, 92] on span "[DATE] 1:00 PM - [DATE] 3:00 PM • 1 attendee" at bounding box center [451, 91] width 82 height 5
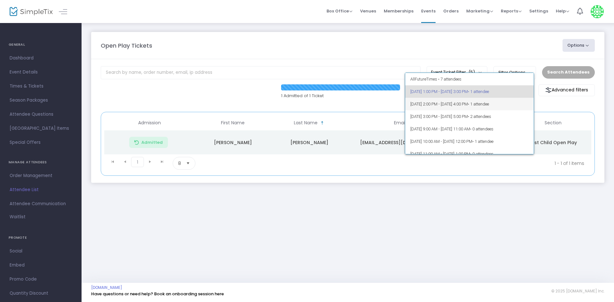
click at [435, 105] on span "[DATE] 2:00 PM - [DATE] 4:00 PM • 1 attendee" at bounding box center [469, 104] width 119 height 12
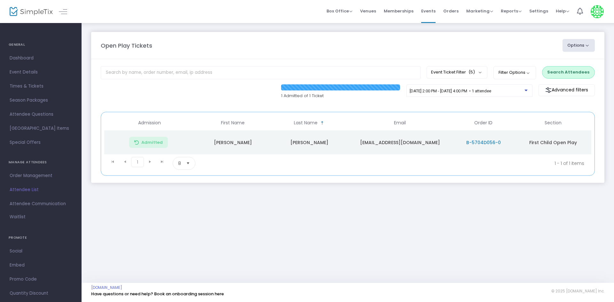
click at [556, 74] on button "Search Attendees" at bounding box center [568, 72] width 53 height 12
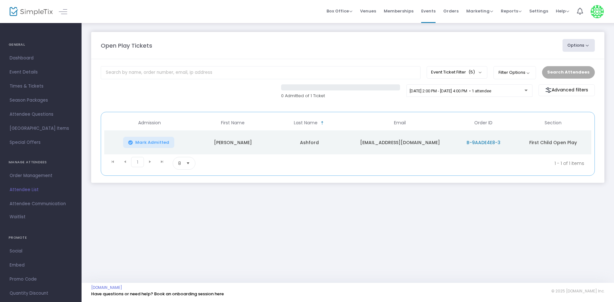
click at [131, 143] on icon "Data table" at bounding box center [130, 143] width 4 height 0
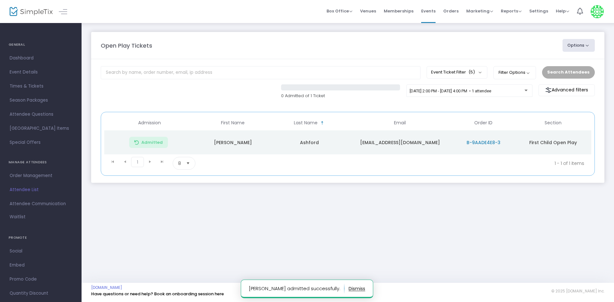
click at [227, 141] on td "[PERSON_NAME]" at bounding box center [233, 142] width 76 height 24
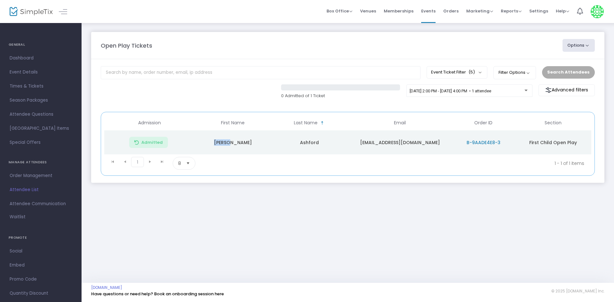
copy td "[PERSON_NAME]"
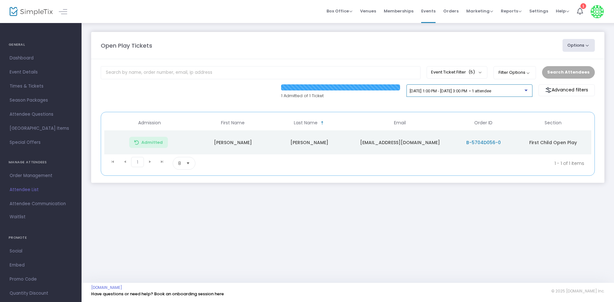
click at [427, 90] on span "[DATE] 1:00 PM - [DATE] 3:00 PM • 1 attendee" at bounding box center [451, 91] width 82 height 5
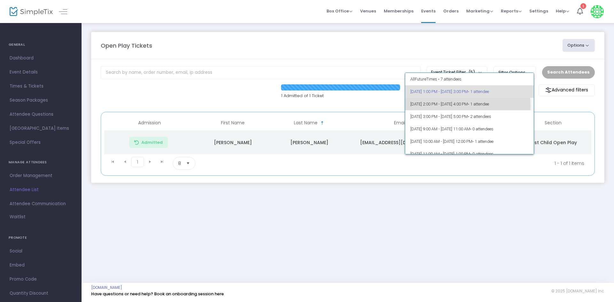
click at [440, 106] on span "[DATE] 2:00 PM - [DATE] 4:00 PM • 1 attendee" at bounding box center [469, 104] width 119 height 12
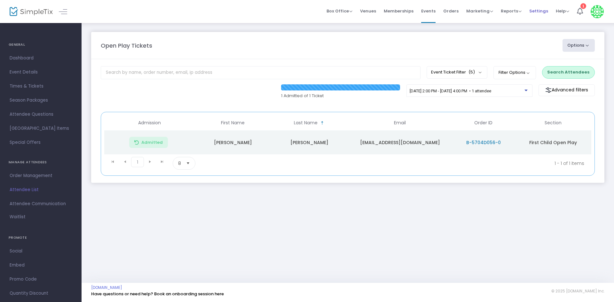
drag, startPoint x: 568, startPoint y: 75, endPoint x: 539, endPoint y: 20, distance: 61.1
click at [550, 43] on m-panel "Open Play Tickets Options Import Attendees Export List Print Name Tags Export t…" at bounding box center [347, 107] width 513 height 151
click at [547, 66] on div "Search Attendees" at bounding box center [568, 72] width 59 height 12
click at [557, 73] on button "Search Attendees" at bounding box center [568, 72] width 53 height 12
click at [437, 89] on span "[DATE] 2:00 PM - [DATE] 4:00 PM • 1 attendee" at bounding box center [451, 91] width 82 height 5
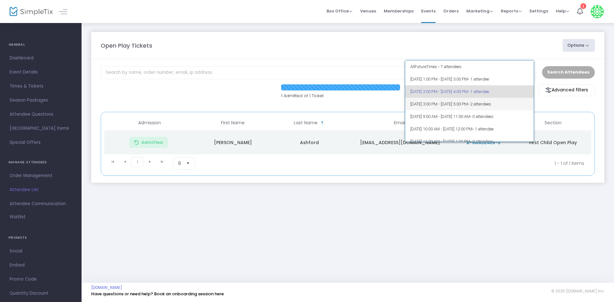
click at [435, 103] on span "[DATE] 3:00 PM - [DATE] 5:00 PM • 2 attendees" at bounding box center [469, 104] width 119 height 12
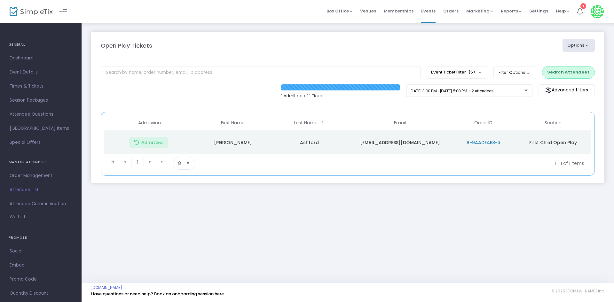
click at [575, 74] on button "Search Attendees" at bounding box center [568, 72] width 53 height 12
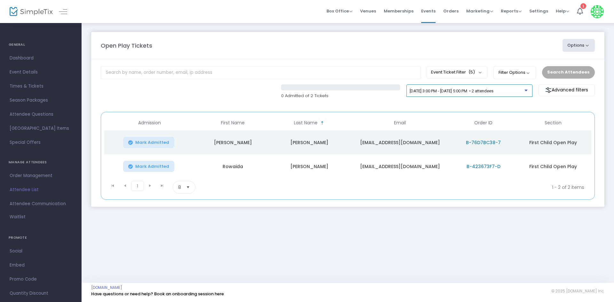
click at [478, 91] on span "[DATE] 3:00 PM - [DATE] 5:00 PM • 2 attendees" at bounding box center [452, 91] width 84 height 5
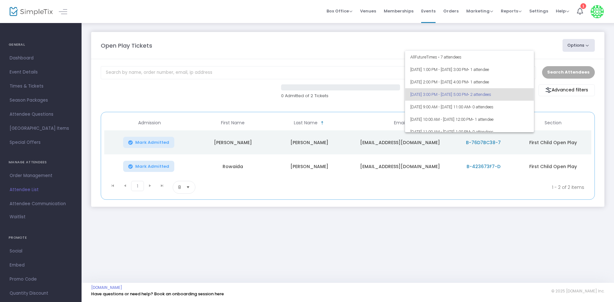
scroll to position [3, 0]
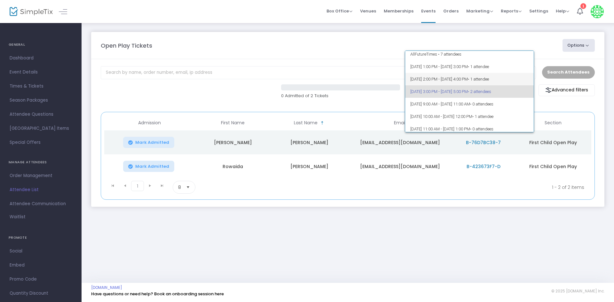
click at [475, 77] on span "[DATE] 2:00 PM - [DATE] 4:00 PM • 1 attendee" at bounding box center [469, 79] width 119 height 12
